Goal: Transaction & Acquisition: Download file/media

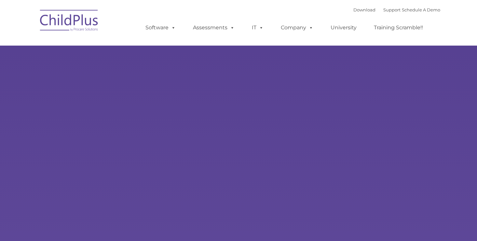
type input ""
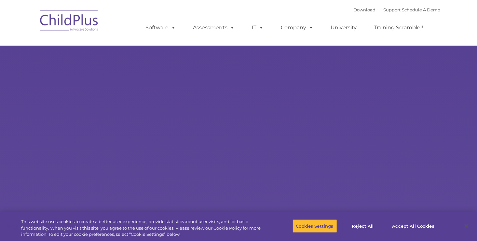
select select "MEDIUM"
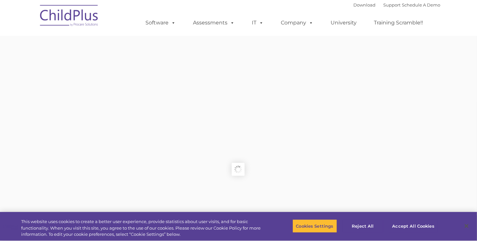
type input ""
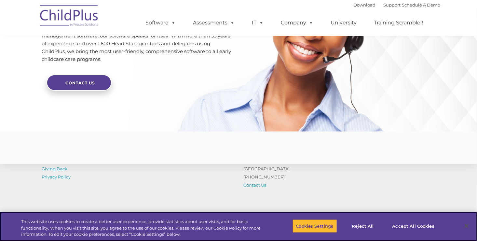
scroll to position [1592, 0]
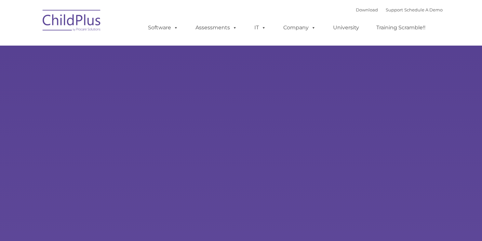
type input ""
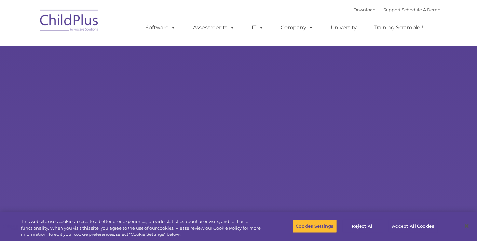
select select "MEDIUM"
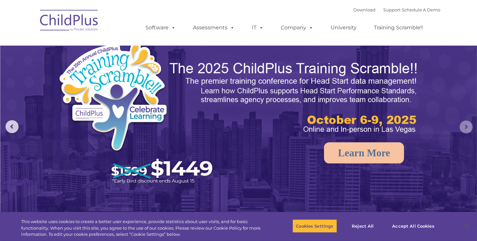
click at [466, 126] on rs-arrow at bounding box center [466, 126] width 13 height 13
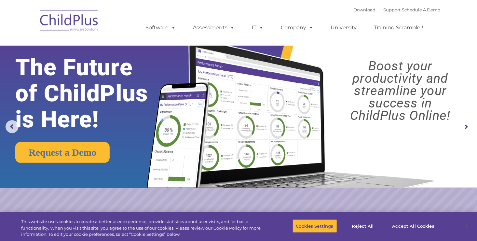
click at [466, 127] on rs-arrow at bounding box center [466, 126] width 13 height 13
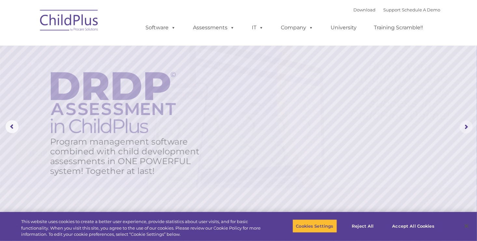
click at [466, 127] on rs-arrow at bounding box center [466, 126] width 13 height 13
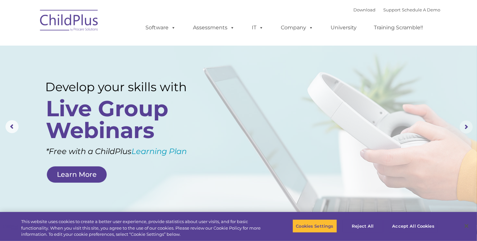
click at [466, 128] on rs-arrow at bounding box center [466, 126] width 13 height 13
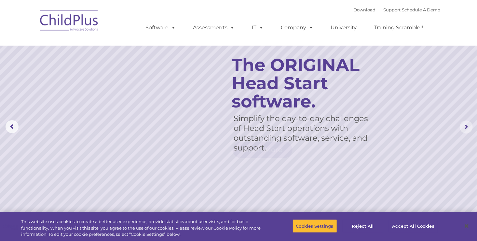
click at [466, 128] on rs-arrow at bounding box center [466, 126] width 13 height 13
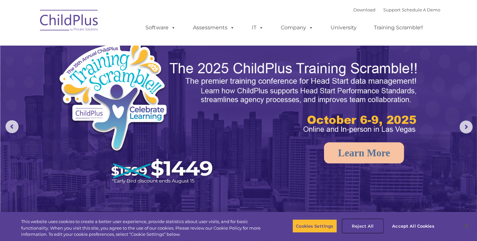
click at [363, 224] on button "Reject All" at bounding box center [363, 226] width 41 height 14
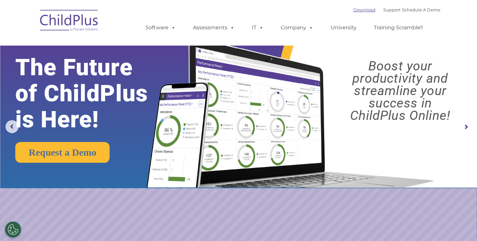
click at [354, 10] on link "Download" at bounding box center [365, 9] width 22 height 5
